Goal: Task Accomplishment & Management: Complete application form

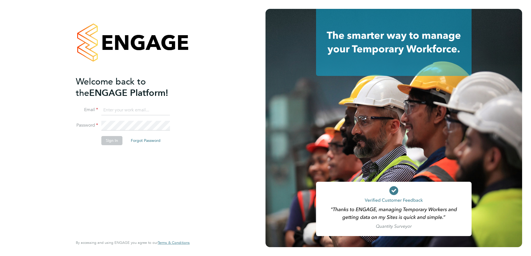
click at [151, 109] on input at bounding box center [135, 110] width 69 height 10
type input "[EMAIL_ADDRESS][DOMAIN_NAME]"
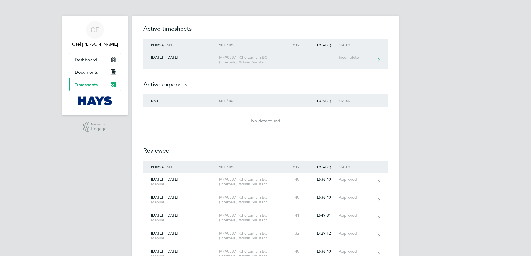
click at [286, 55] on link "[DATE] - [DATE] M490387 - [GEOGRAPHIC_DATA] (Internals), Admin Assistant Incomp…" at bounding box center [265, 60] width 244 height 18
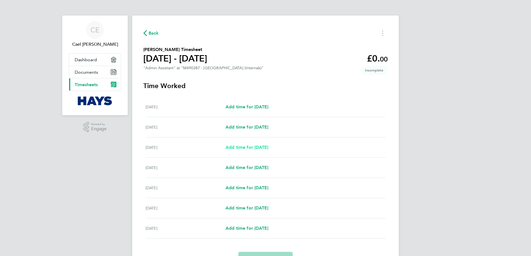
click at [241, 147] on span "Add time for [DATE]" at bounding box center [246, 147] width 43 height 5
select select "30"
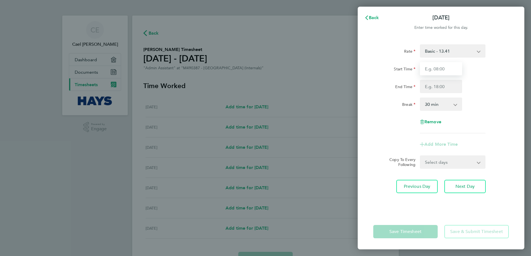
click at [433, 71] on input "Start Time" at bounding box center [441, 68] width 42 height 13
type input "08:00"
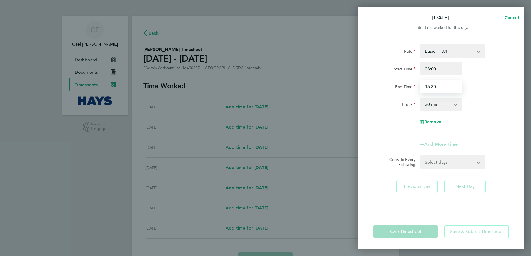
type input "16:30"
click at [435, 164] on form "Rate Basic - 13.41 Overtime - 20.11 Start Time 08:00 End Time 16:30 Break 0 min…" at bounding box center [440, 106] width 135 height 125
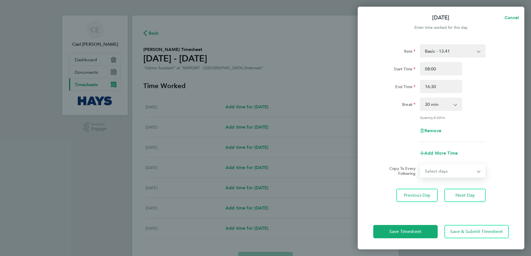
select select "DAY"
click at [420, 165] on select "Select days Day [DATE] [DATE] [DATE] [DATE]" at bounding box center [449, 171] width 58 height 12
select select "[DATE]"
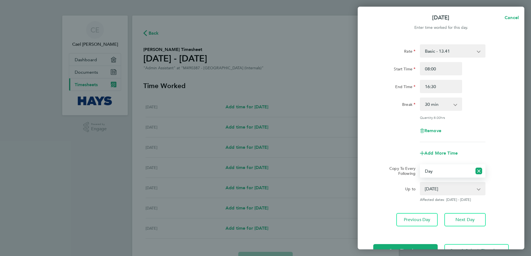
scroll to position [19, 0]
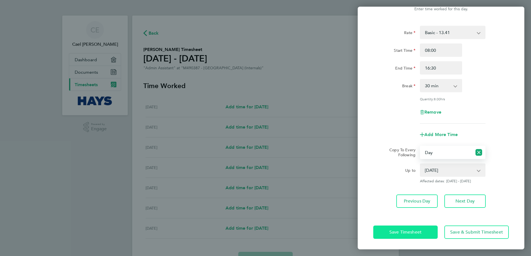
click at [408, 231] on span "Save Timesheet" at bounding box center [405, 233] width 32 height 6
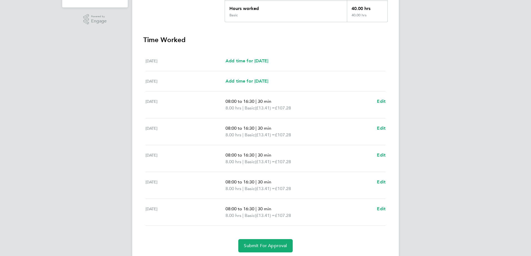
scroll to position [111, 0]
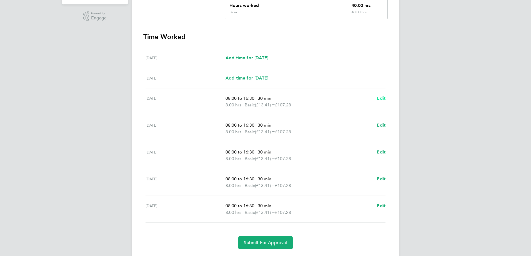
click at [381, 99] on span "Edit" at bounding box center [381, 98] width 9 height 5
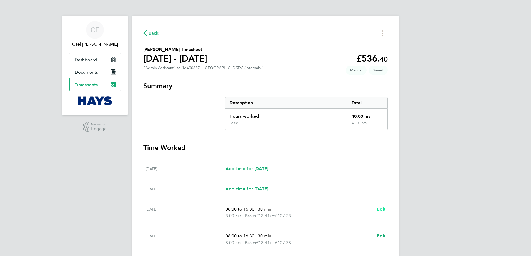
select select "30"
